Goal: Information Seeking & Learning: Learn about a topic

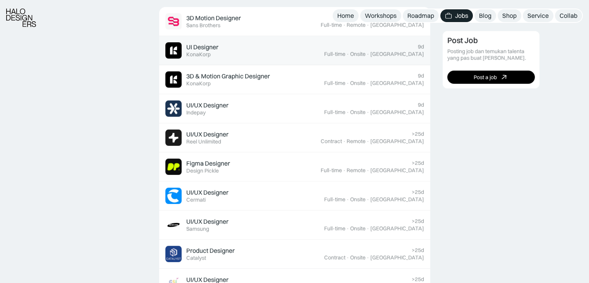
scroll to position [271, 0]
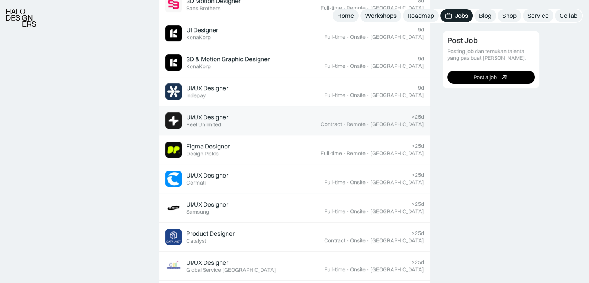
click at [321, 117] on div "UI/UX Designer Featured Reel Unlimited" at bounding box center [242, 120] width 155 height 16
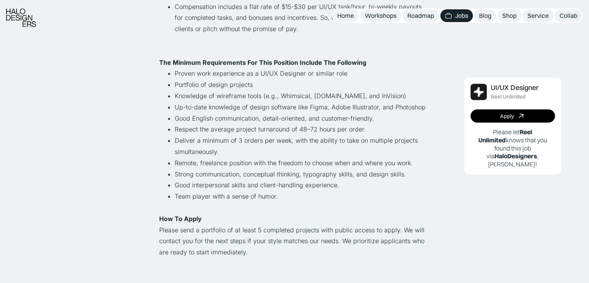
scroll to position [465, 0]
click at [350, 203] on li "Team player with a sense of humor." at bounding box center [303, 201] width 256 height 22
click at [21, 177] on div "Lihat semua job UI/UX Designer Reel Unlimited Contract · Remote · Jakarta · >25…" at bounding box center [294, 191] width 589 height 1312
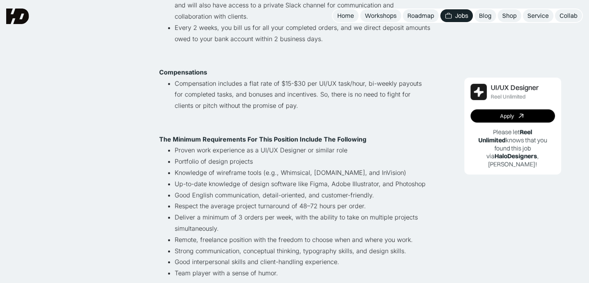
scroll to position [271, 0]
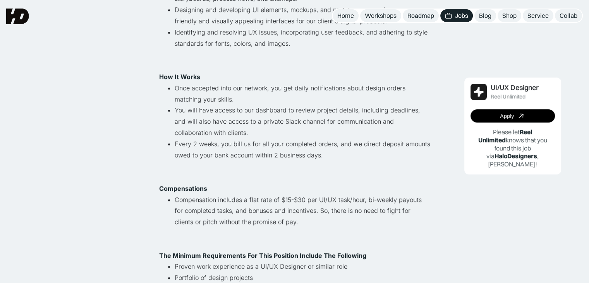
drag, startPoint x: 429, startPoint y: 177, endPoint x: 381, endPoint y: 152, distance: 54.1
click at [381, 152] on li "Every 2 weeks, you bill us for all your completed orders, and we direct deposit…" at bounding box center [303, 154] width 256 height 33
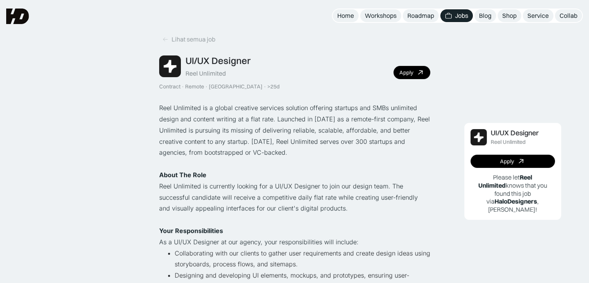
scroll to position [0, 0]
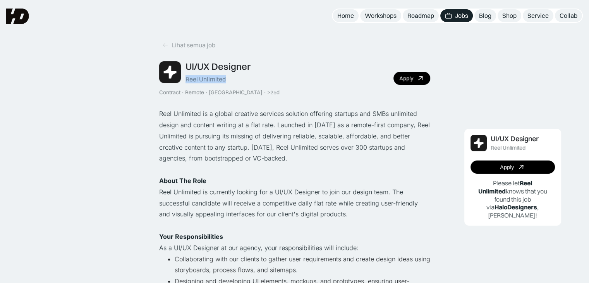
drag, startPoint x: 228, startPoint y: 78, endPoint x: 180, endPoint y: 77, distance: 48.1
click at [181, 77] on div "UI/UX Designer Reel Unlimited" at bounding box center [204, 72] width 91 height 22
copy div "UI/UX Designer Reel Unlimited"
